Goal: Task Accomplishment & Management: Manage account settings

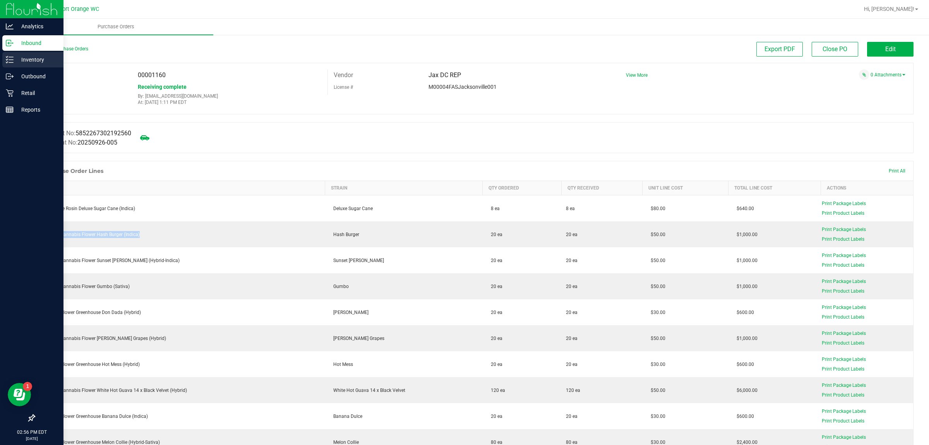
click at [7, 66] on div "Inventory" at bounding box center [32, 59] width 61 height 15
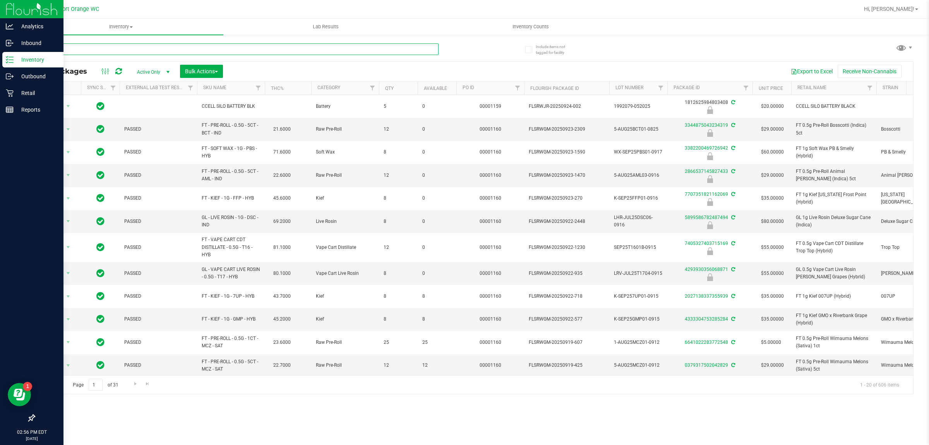
click at [140, 49] on input "text" at bounding box center [236, 49] width 405 height 12
type input "8569874646213664"
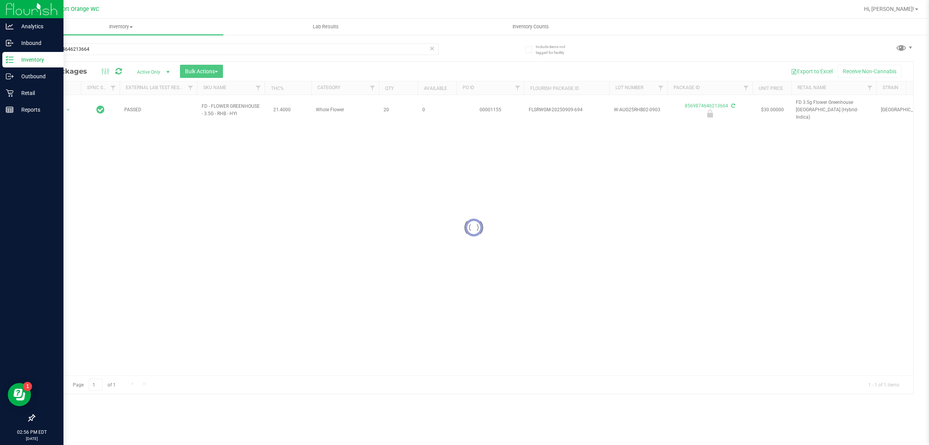
click at [65, 101] on div at bounding box center [473, 228] width 879 height 332
click at [59, 109] on span "Action" at bounding box center [52, 110] width 21 height 11
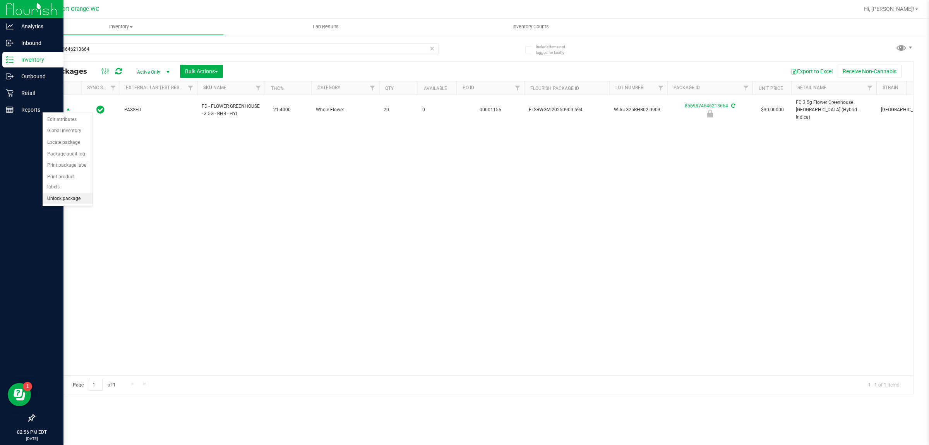
click at [74, 193] on li "Unlock package" at bounding box center [68, 199] width 50 height 12
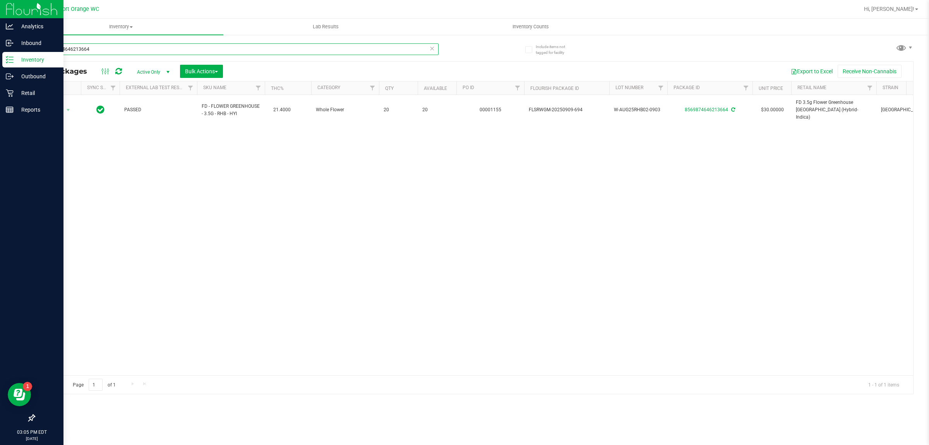
click at [119, 47] on input "8569874646213664" at bounding box center [236, 49] width 405 height 12
type input "1469324247262418"
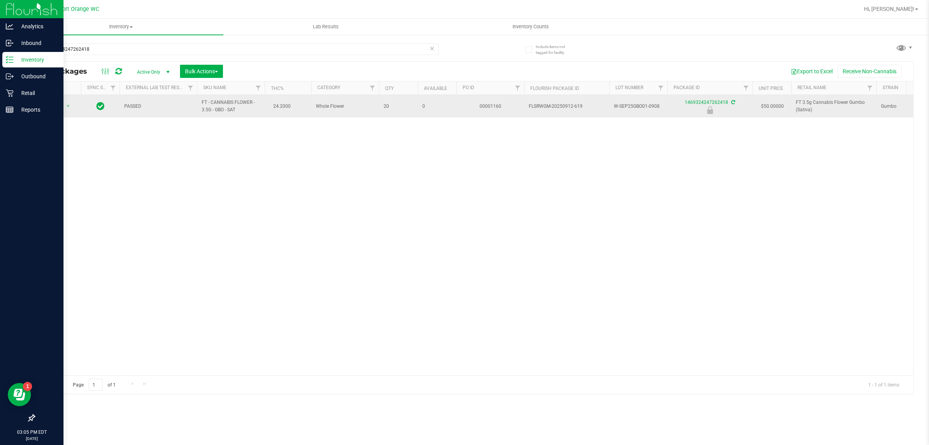
click at [53, 108] on span "Action" at bounding box center [52, 106] width 21 height 11
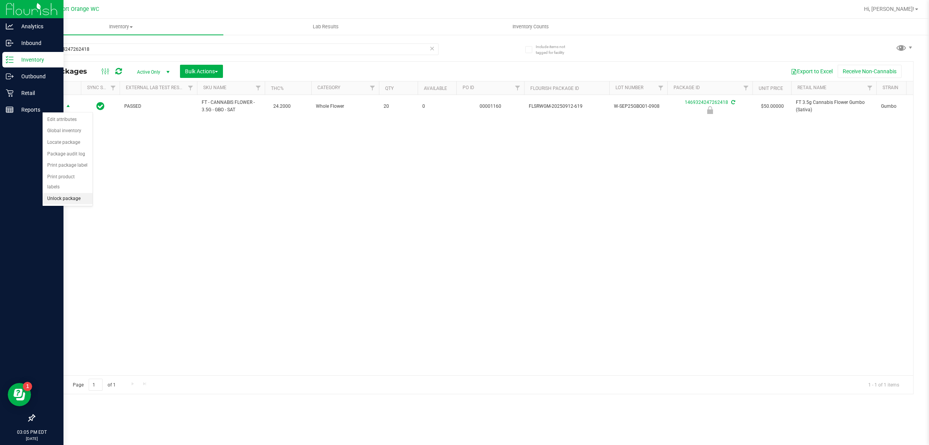
click at [68, 193] on li "Unlock package" at bounding box center [68, 199] width 50 height 12
click at [3, 89] on div "Retail" at bounding box center [32, 92] width 61 height 15
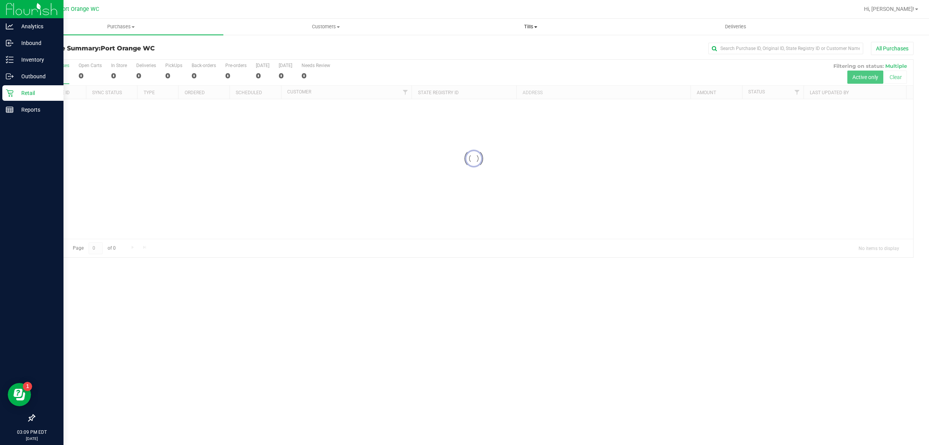
click at [513, 29] on span "Tills" at bounding box center [531, 26] width 204 height 7
click at [504, 43] on li "Manage tills" at bounding box center [530, 46] width 205 height 9
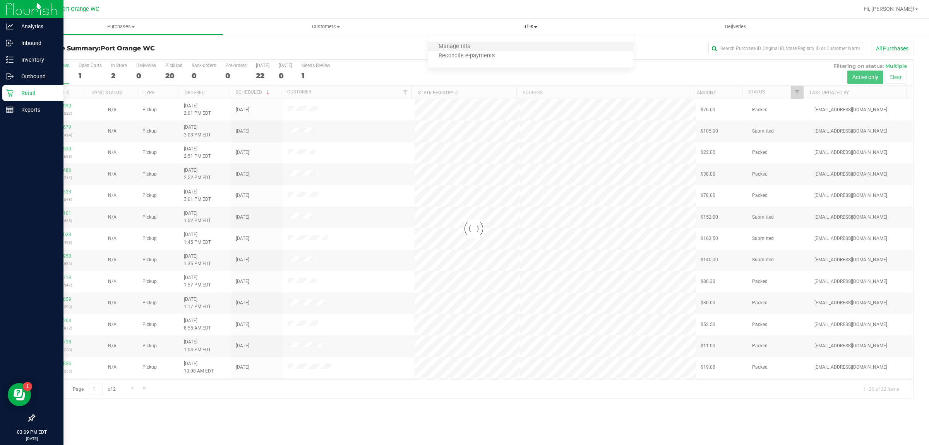
click at [504, 43] on li "Manage tills" at bounding box center [530, 46] width 205 height 9
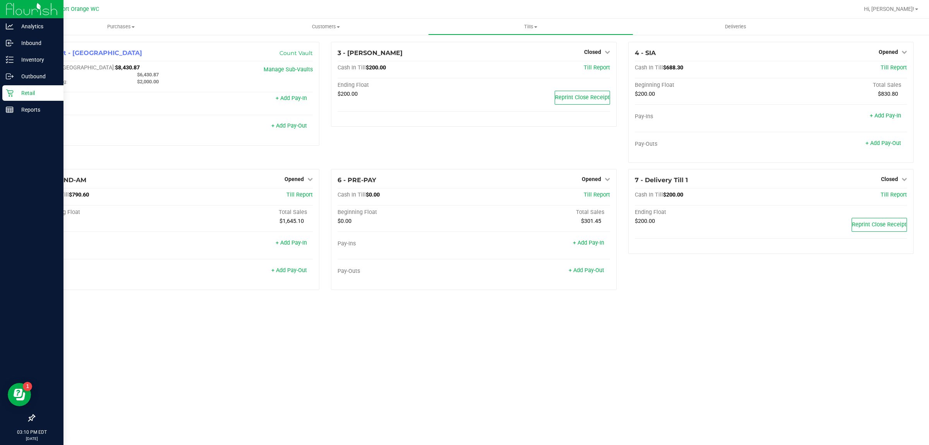
click at [0, 425] on div "03:10 PM EDT [DATE] 09/29" at bounding box center [32, 435] width 64 height 20
click at [15, 59] on p "Inventory" at bounding box center [37, 59] width 46 height 9
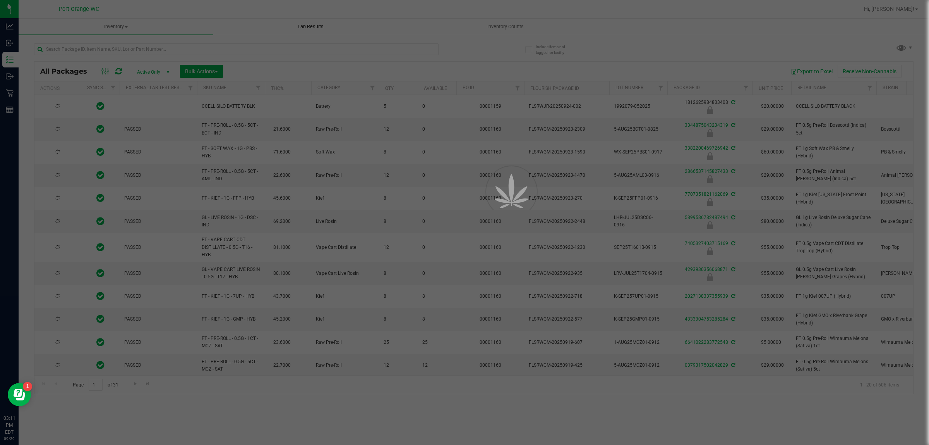
click at [252, 46] on div at bounding box center [464, 222] width 929 height 445
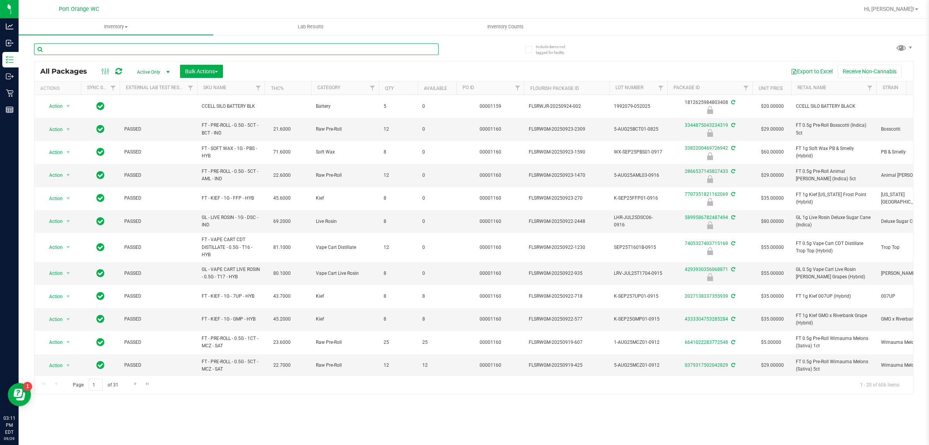
click at [254, 47] on input "text" at bounding box center [236, 49] width 405 height 12
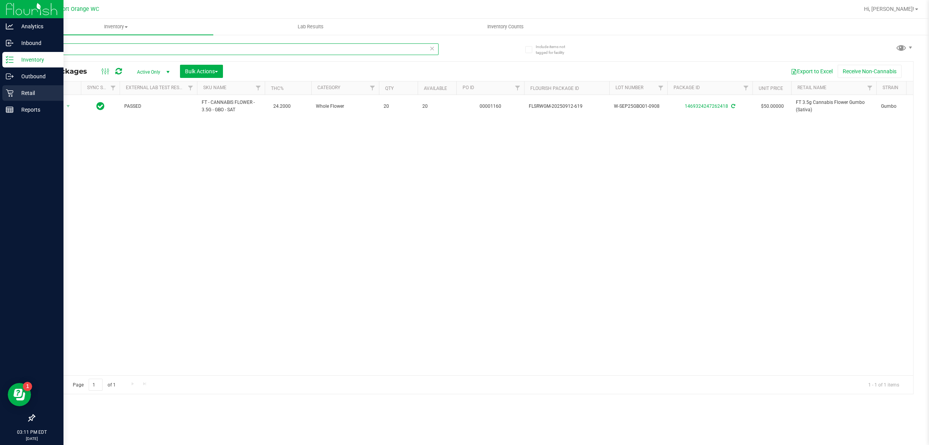
type input "gumbo"
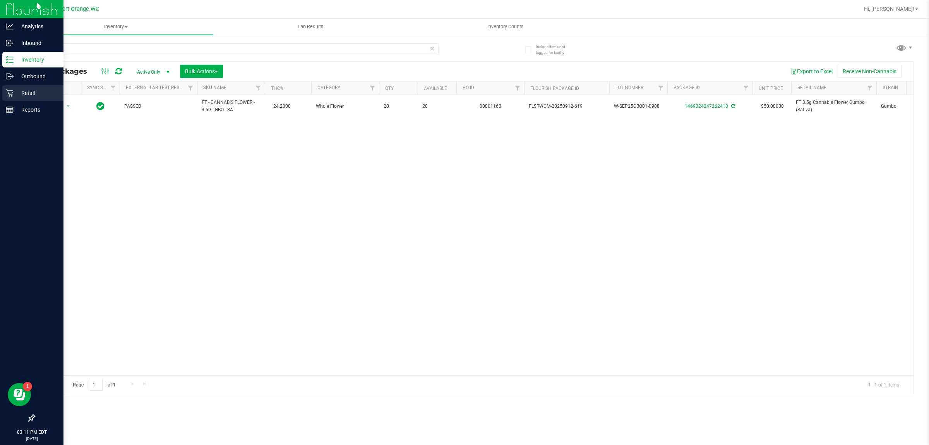
click at [28, 88] on p "Retail" at bounding box center [37, 92] width 46 height 9
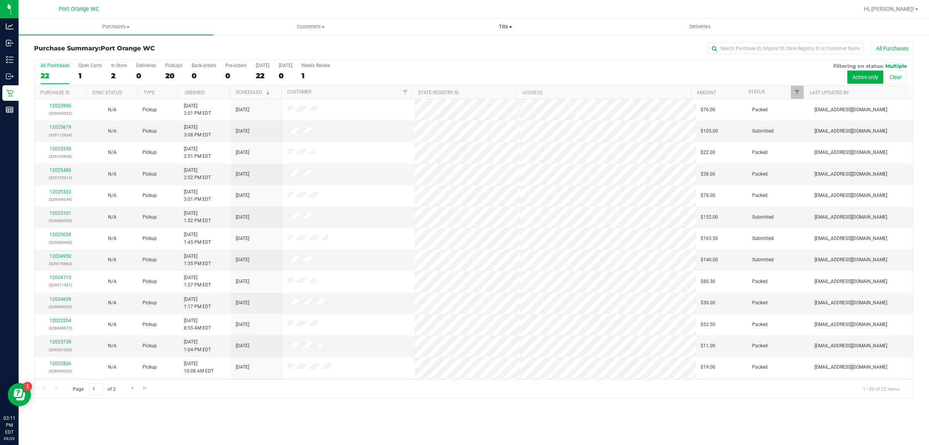
click at [493, 28] on span "Tills" at bounding box center [506, 26] width 194 height 7
click at [481, 44] on li "Manage tills" at bounding box center [505, 46] width 195 height 9
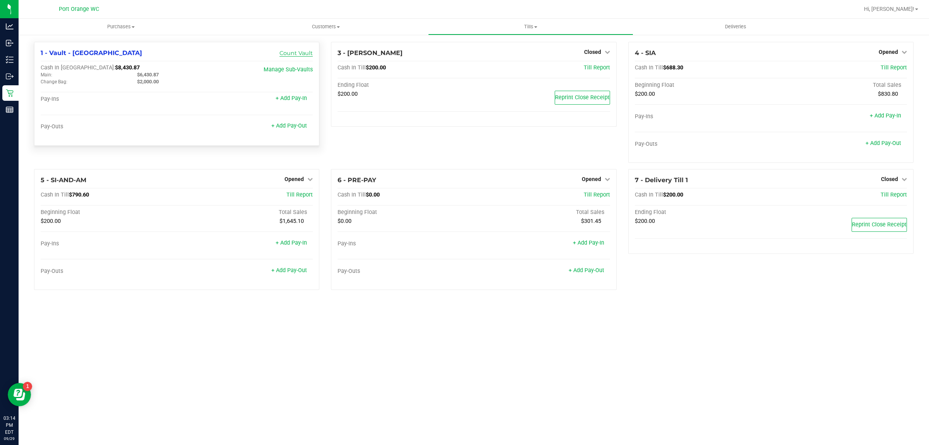
click at [295, 53] on link "Count Vault" at bounding box center [296, 53] width 33 height 7
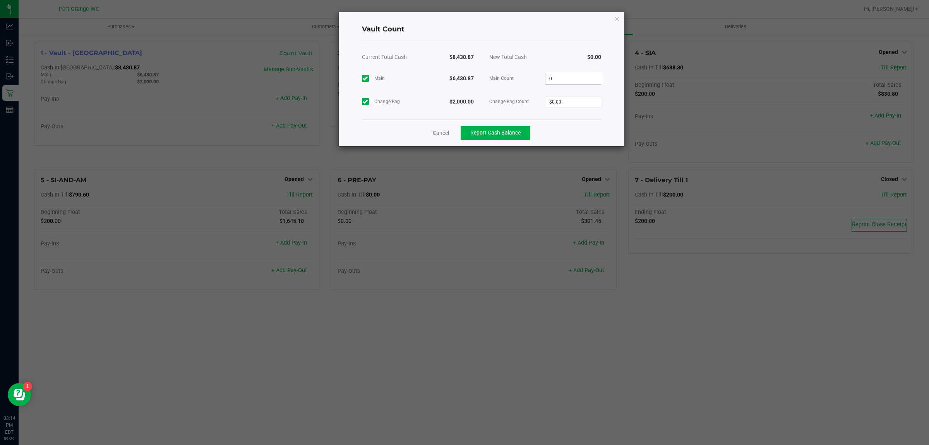
click at [599, 79] on input "0" at bounding box center [573, 78] width 55 height 11
click at [592, 76] on input "0" at bounding box center [573, 78] width 55 height 11
type input "$6,419.92"
click at [574, 93] on div "Main $6,430.87 Main Count $6,419.92 Change Bag $2,000.00 Change Bag Count $0.00" at bounding box center [481, 90] width 239 height 46
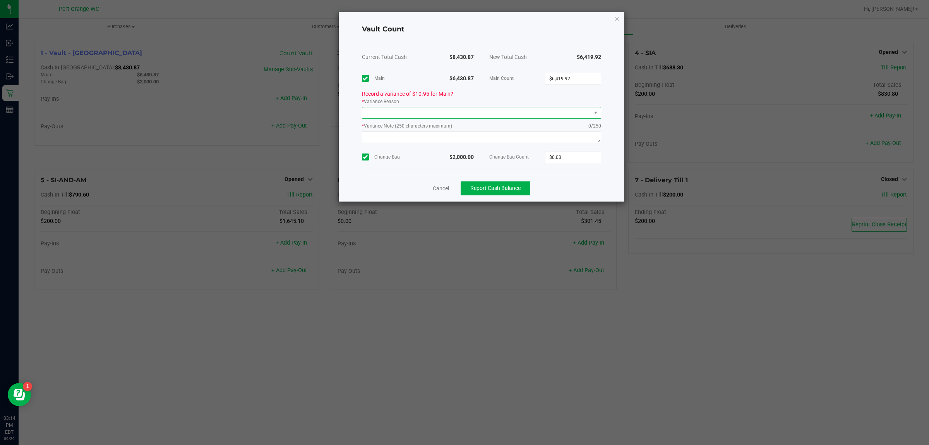
click at [554, 112] on span at bounding box center [476, 112] width 229 height 11
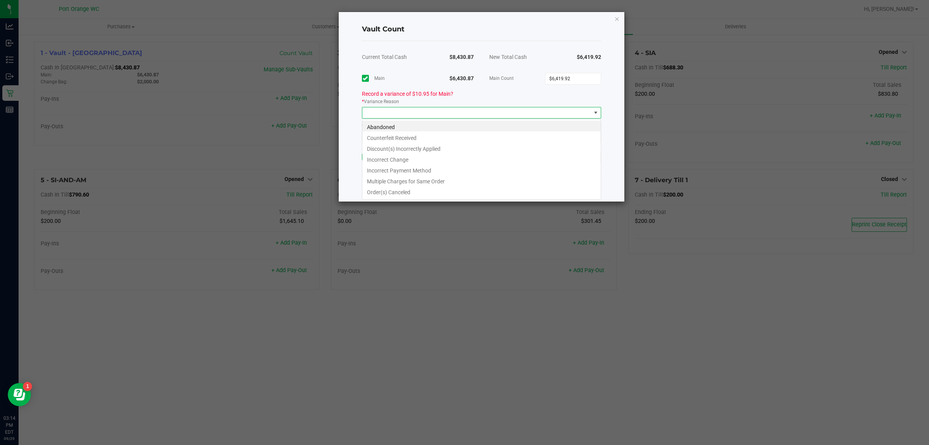
scroll to position [12, 239]
click at [417, 158] on li "Incorrect Change" at bounding box center [481, 158] width 239 height 11
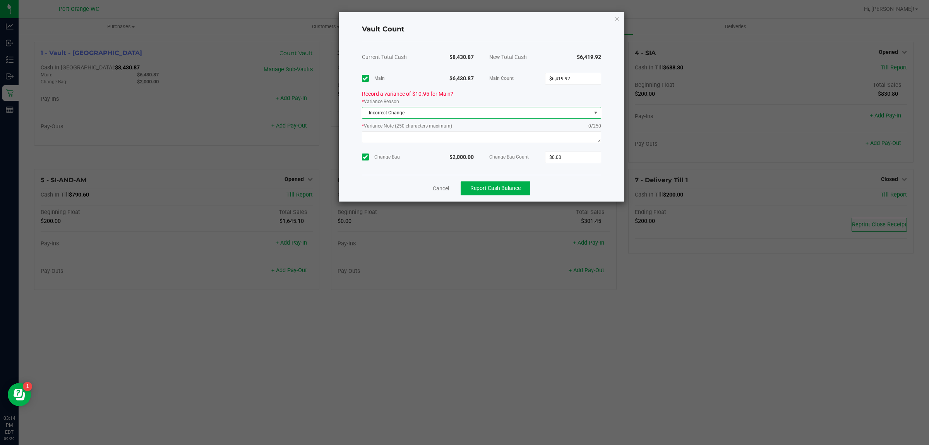
click at [391, 110] on span "Incorrect Change" at bounding box center [476, 112] width 229 height 11
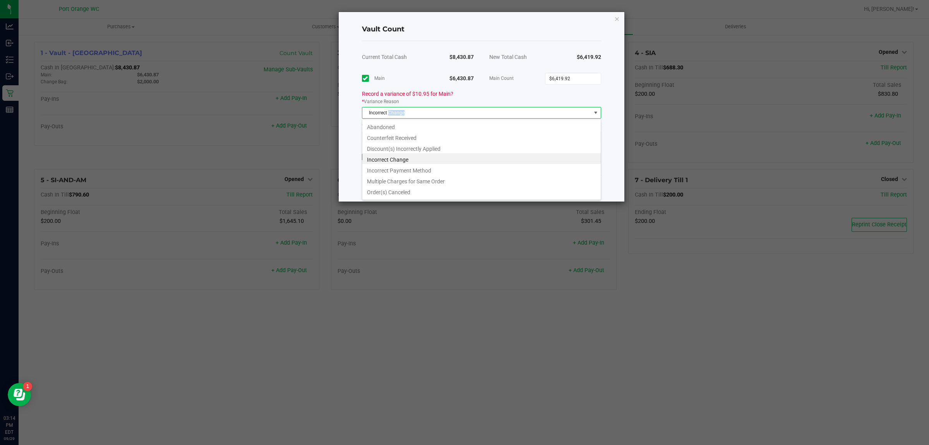
click at [391, 110] on span "Incorrect Change" at bounding box center [476, 112] width 229 height 11
copy span "Incorrect Change"
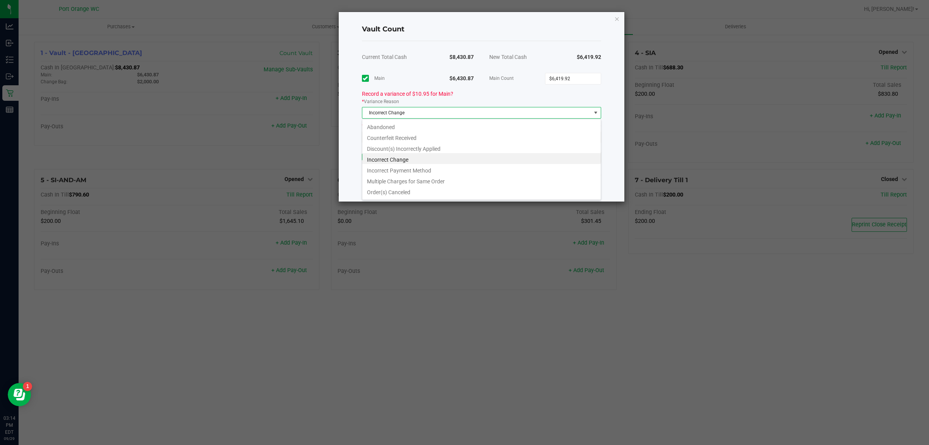
click at [429, 81] on div "$6,430.87" at bounding box center [450, 78] width 64 height 23
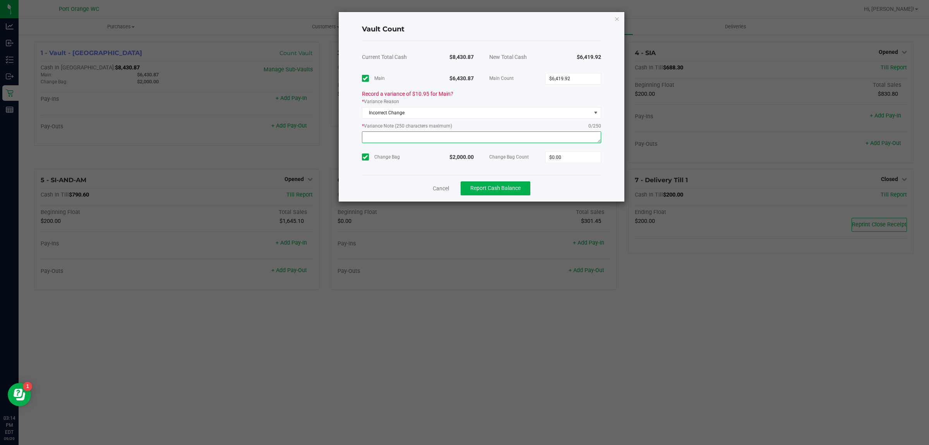
paste textarea "Incorrect Change"
type textarea "Incorrect Change"
click at [554, 158] on input "0" at bounding box center [573, 157] width 55 height 11
type input "$2,000.00"
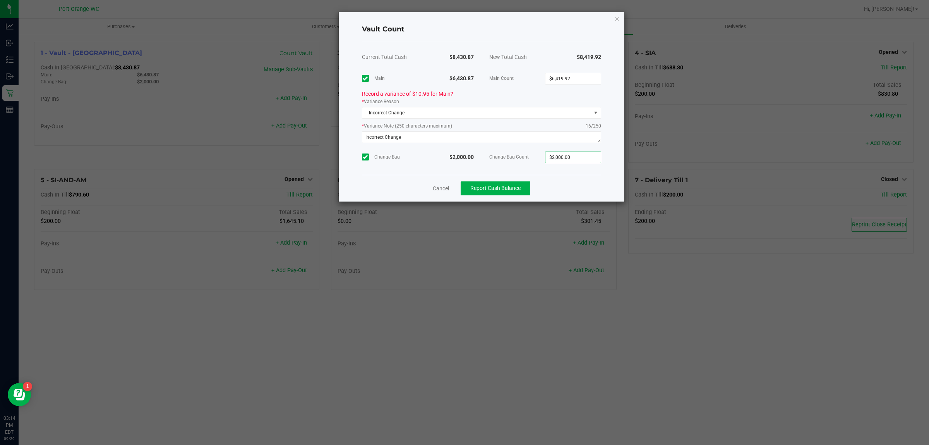
click at [566, 181] on div "Cancel Report Cash Balance" at bounding box center [481, 188] width 239 height 27
click at [504, 194] on button "Report Cash Balance" at bounding box center [496, 188] width 70 height 14
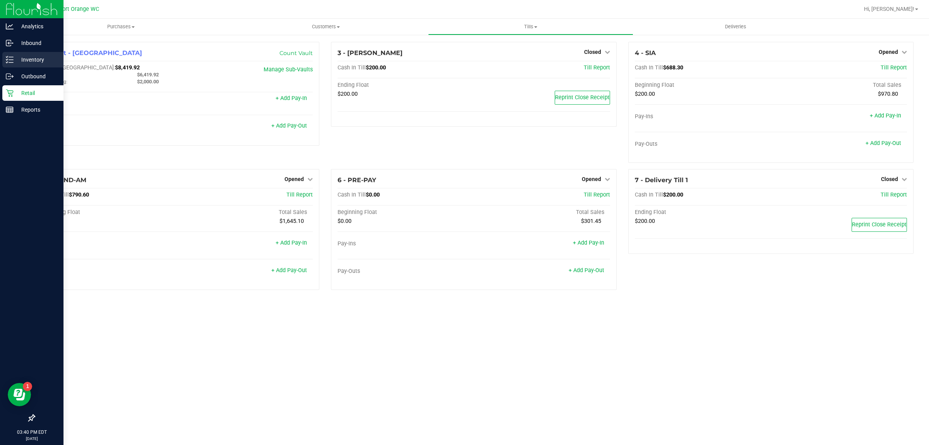
click at [8, 61] on icon at bounding box center [10, 60] width 8 height 8
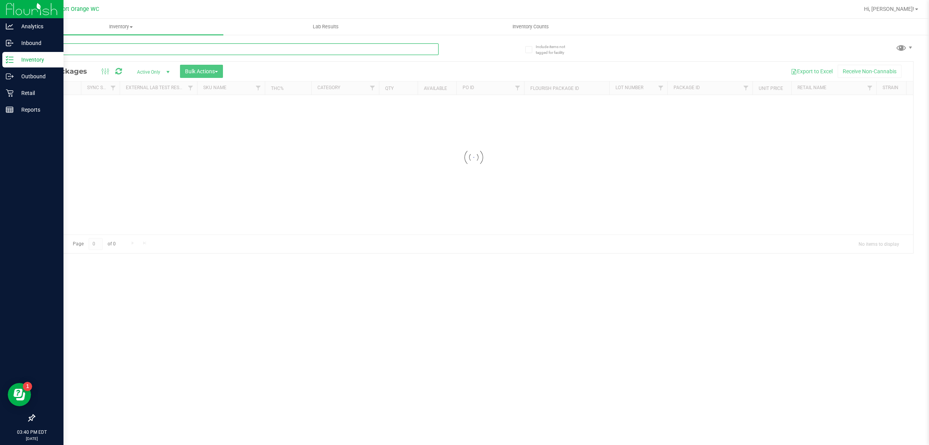
click at [221, 48] on input "text" at bounding box center [236, 49] width 405 height 12
type input "4293930356068871"
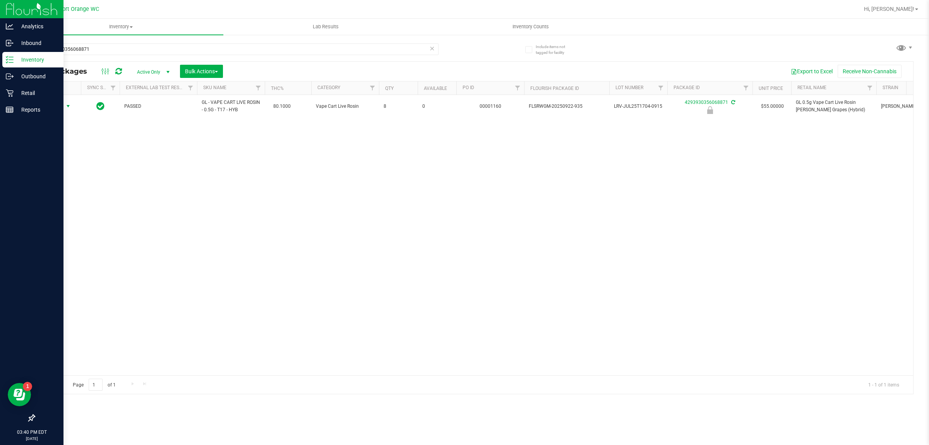
click at [57, 108] on span "Action" at bounding box center [52, 106] width 21 height 11
click at [64, 193] on li "Unlock package" at bounding box center [68, 199] width 50 height 12
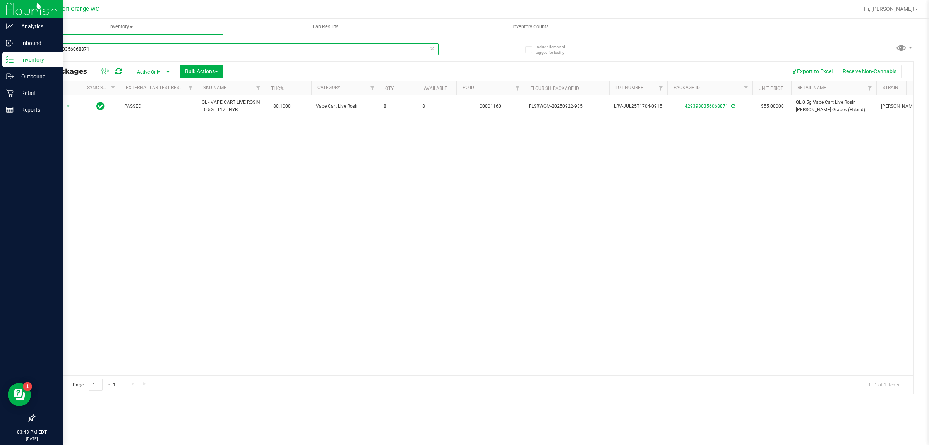
click at [80, 53] on input "4293930356068871" at bounding box center [236, 49] width 405 height 12
click at [78, 53] on input "4293930356068871" at bounding box center [236, 49] width 405 height 12
type input "6374233447609934"
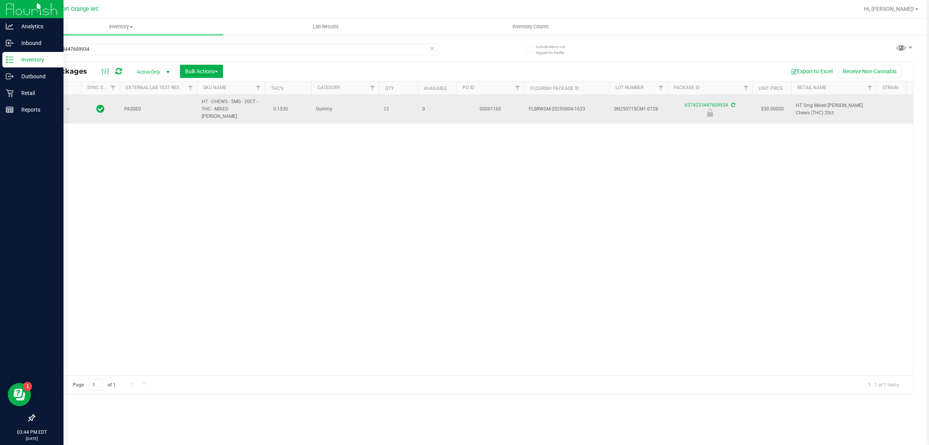
click at [55, 106] on span "Action" at bounding box center [52, 109] width 21 height 11
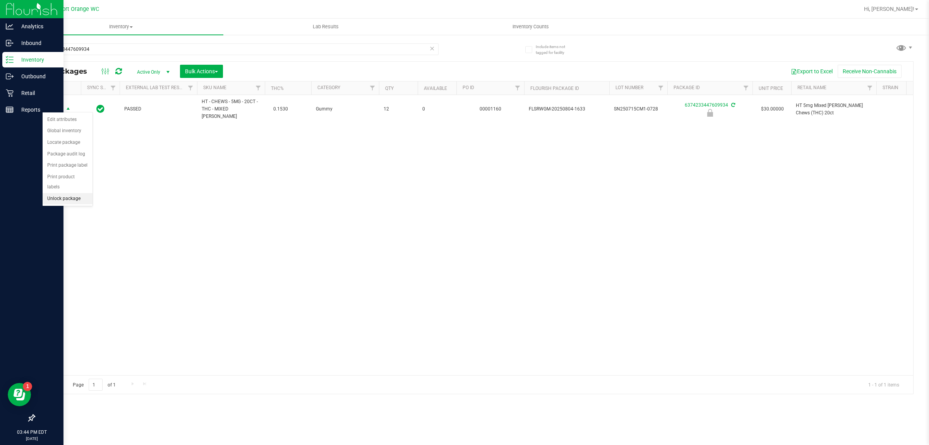
click at [56, 193] on li "Unlock package" at bounding box center [68, 199] width 50 height 12
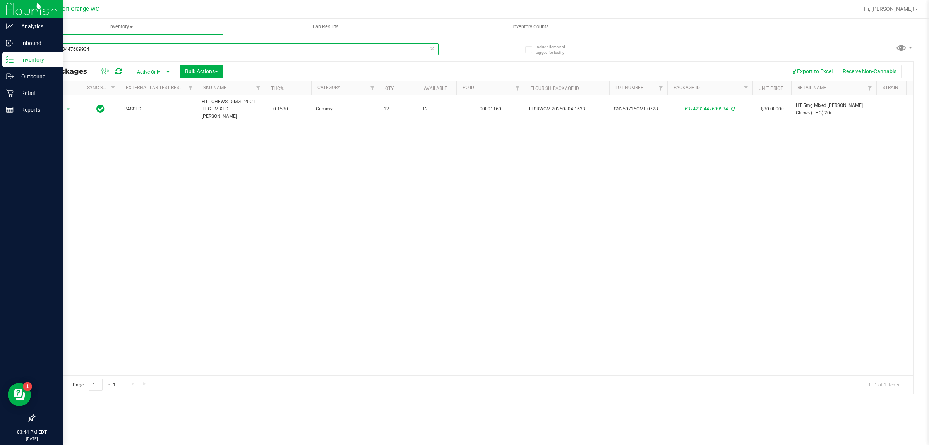
click at [102, 51] on input "6374233447609934" at bounding box center [236, 49] width 405 height 12
type input "6"
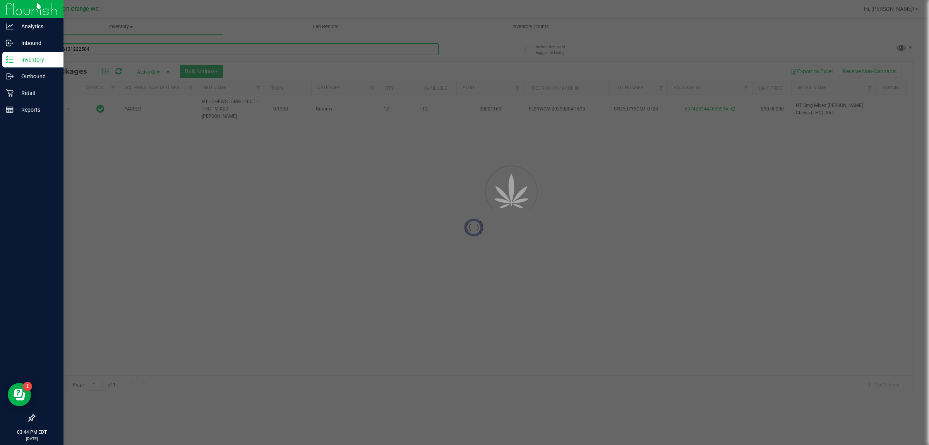
type input "8681456131222584"
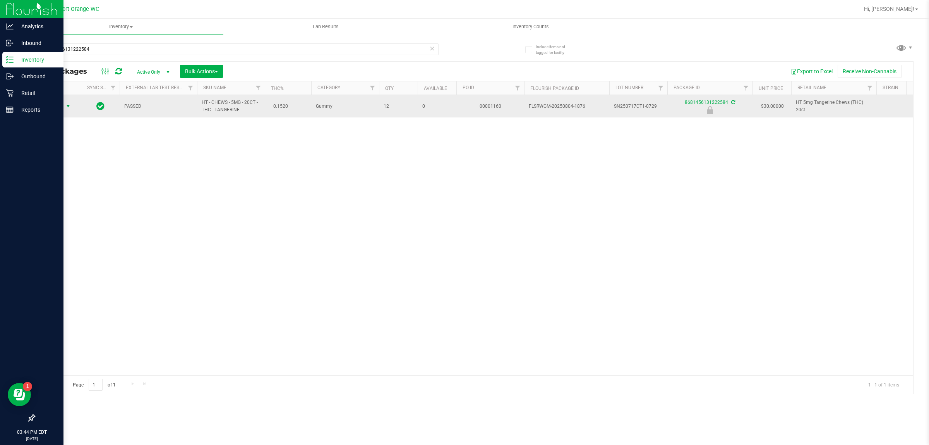
click at [66, 109] on span "select" at bounding box center [68, 106] width 6 height 6
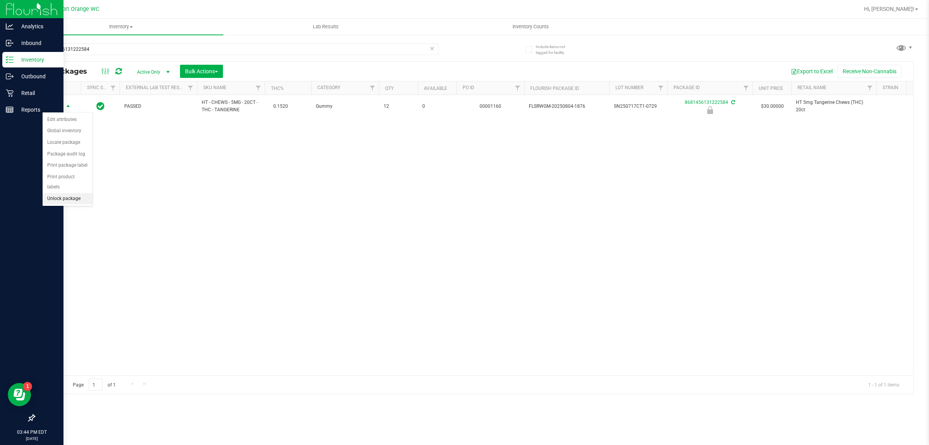
click at [55, 193] on li "Unlock package" at bounding box center [68, 199] width 50 height 12
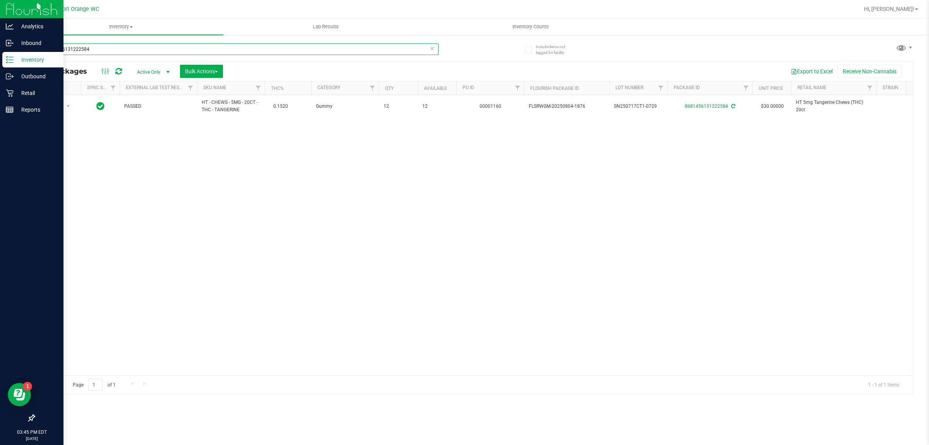
click at [117, 48] on input "8681456131222584" at bounding box center [236, 49] width 405 height 12
type input "5899586782487494"
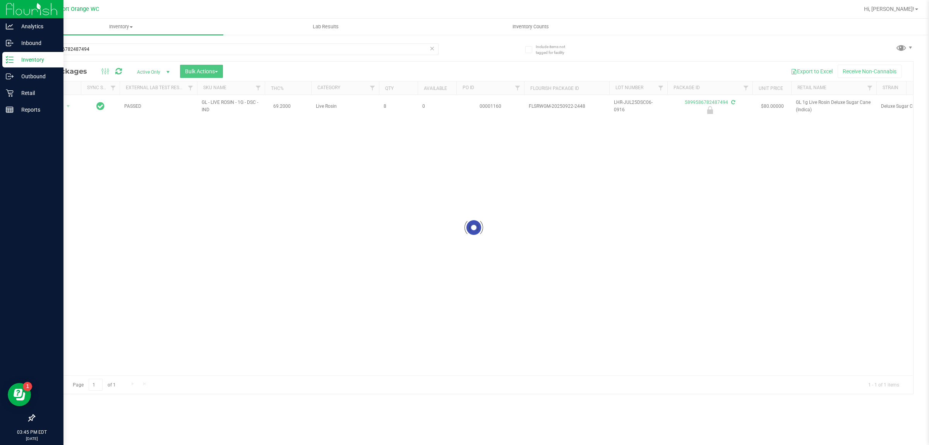
click at [58, 107] on div at bounding box center [473, 228] width 879 height 332
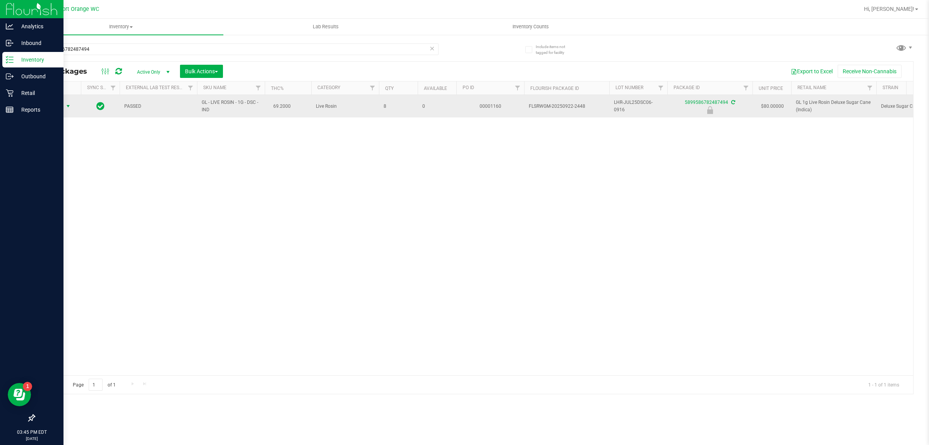
click at [61, 107] on span "Action" at bounding box center [52, 106] width 21 height 11
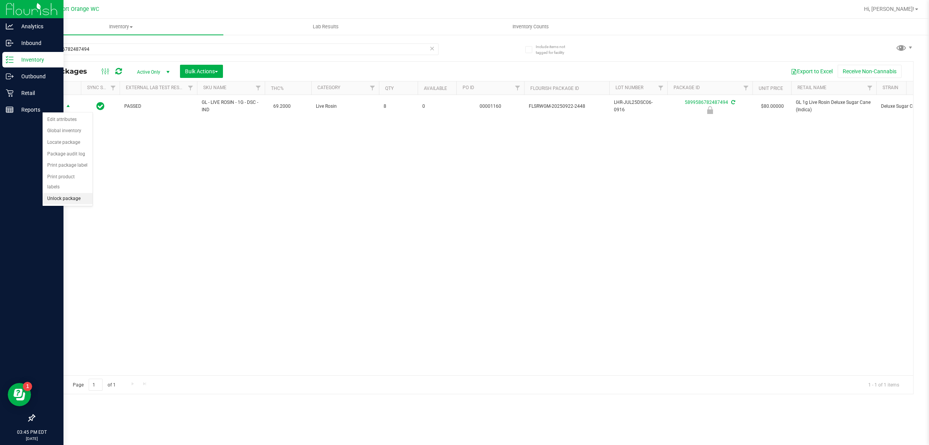
click at [69, 194] on li "Unlock package" at bounding box center [68, 199] width 50 height 12
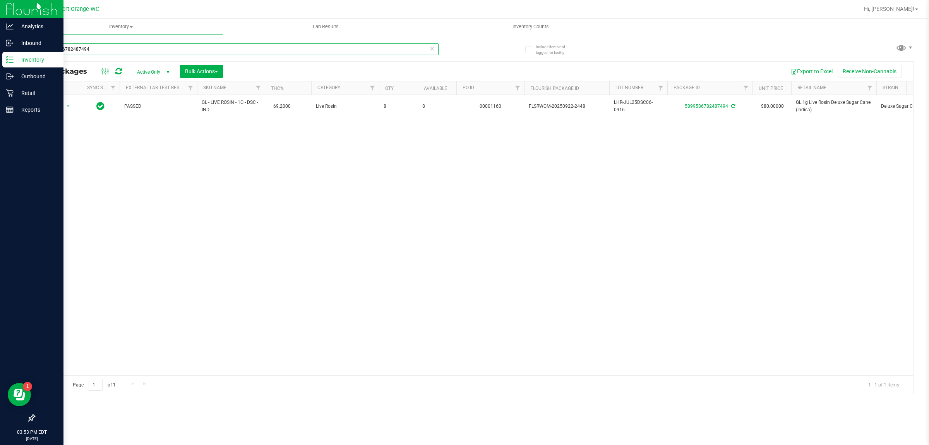
click at [92, 50] on input "5899586782487494" at bounding box center [236, 49] width 405 height 12
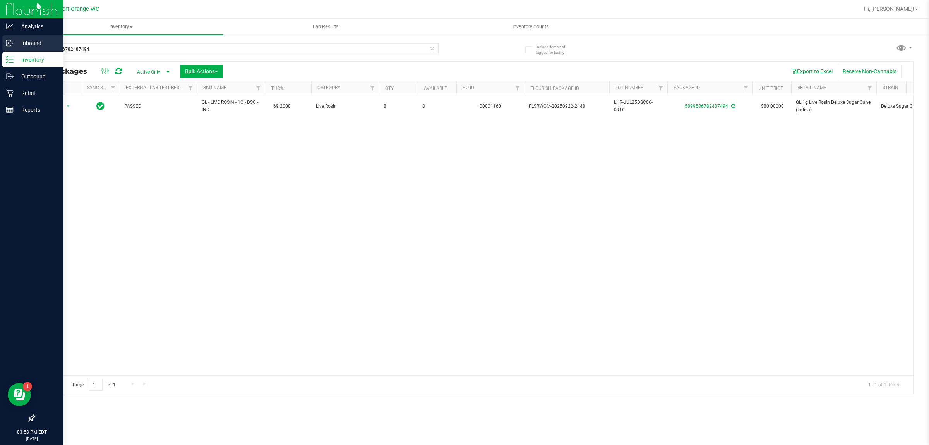
click at [19, 43] on p "Inbound" at bounding box center [37, 42] width 46 height 9
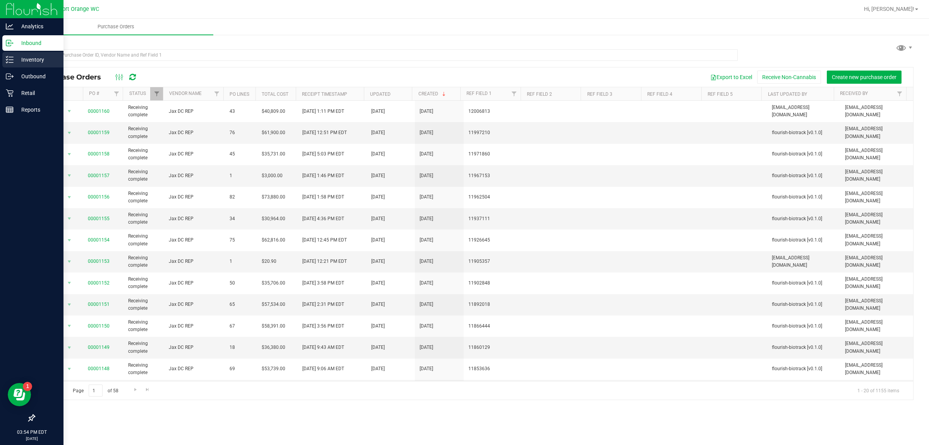
click at [12, 57] on line at bounding box center [11, 57] width 4 height 0
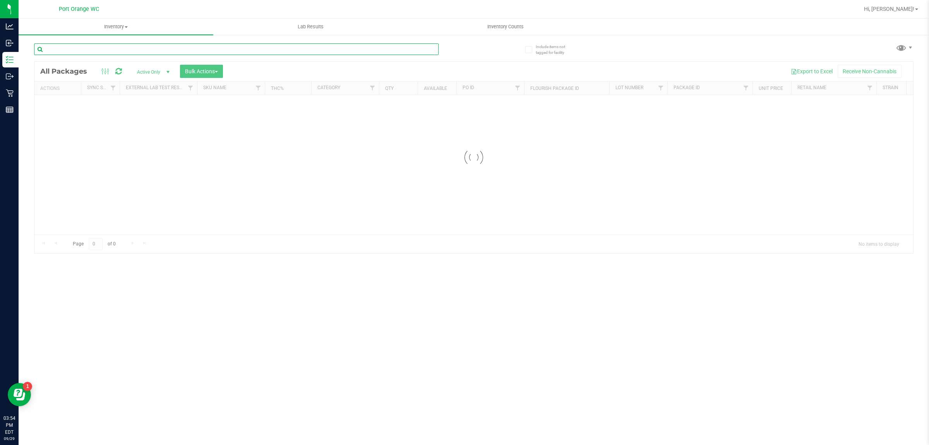
click at [119, 51] on input "text" at bounding box center [236, 49] width 405 height 12
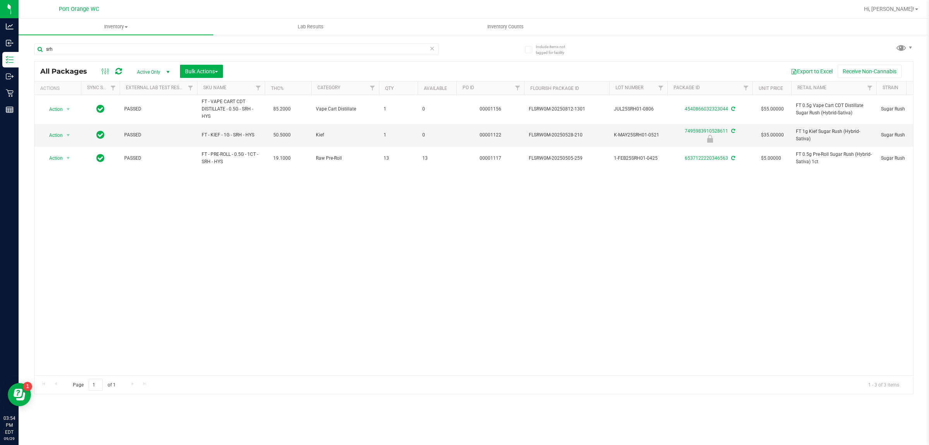
click at [69, 55] on div "srh" at bounding box center [236, 52] width 405 height 18
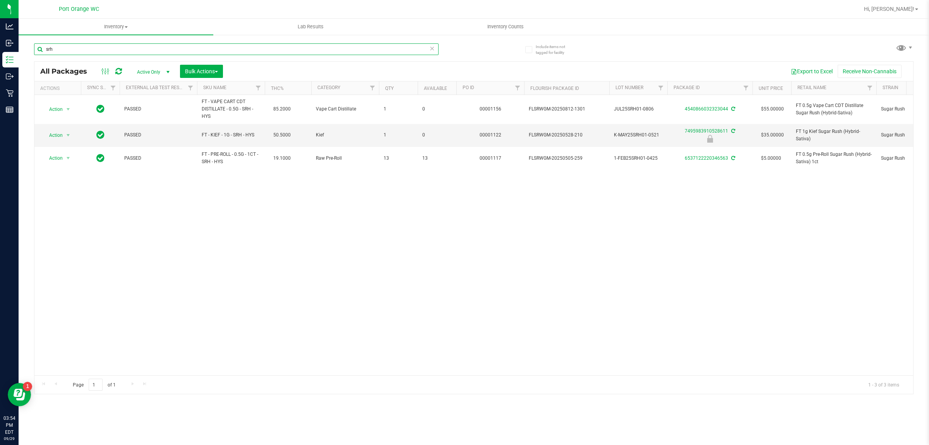
click at [67, 47] on input "srh" at bounding box center [236, 49] width 405 height 12
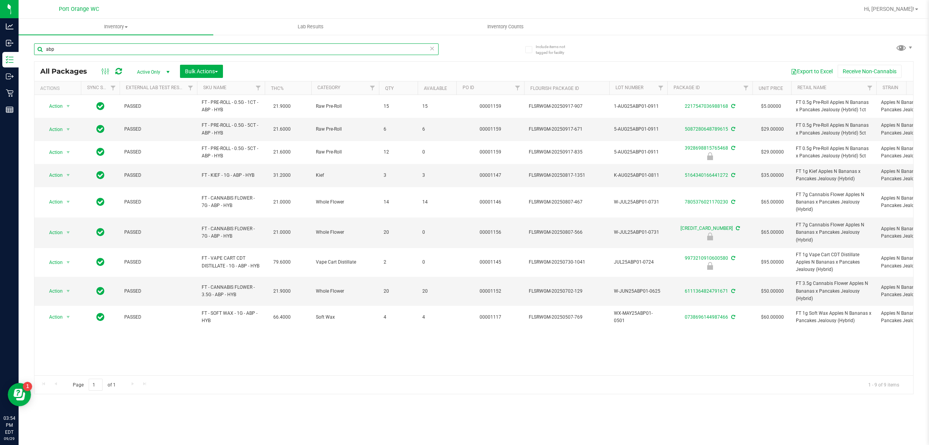
type input "abp"
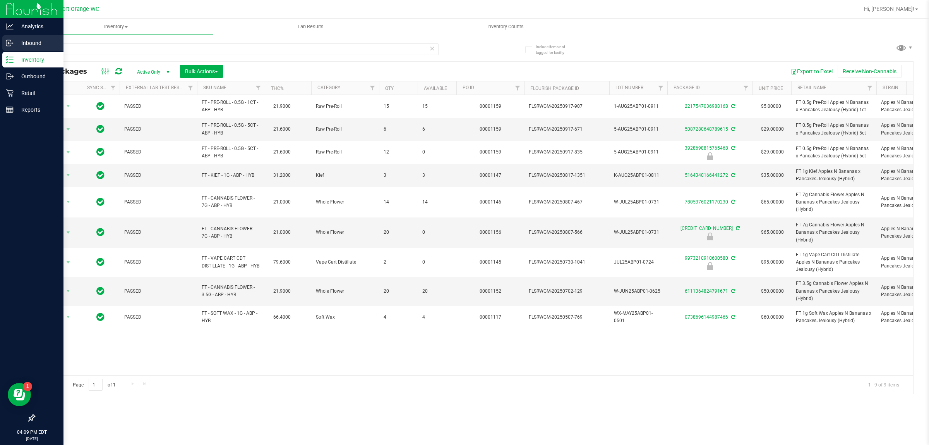
click at [14, 46] on p "Inbound" at bounding box center [37, 42] width 46 height 9
